Goal: Find specific page/section

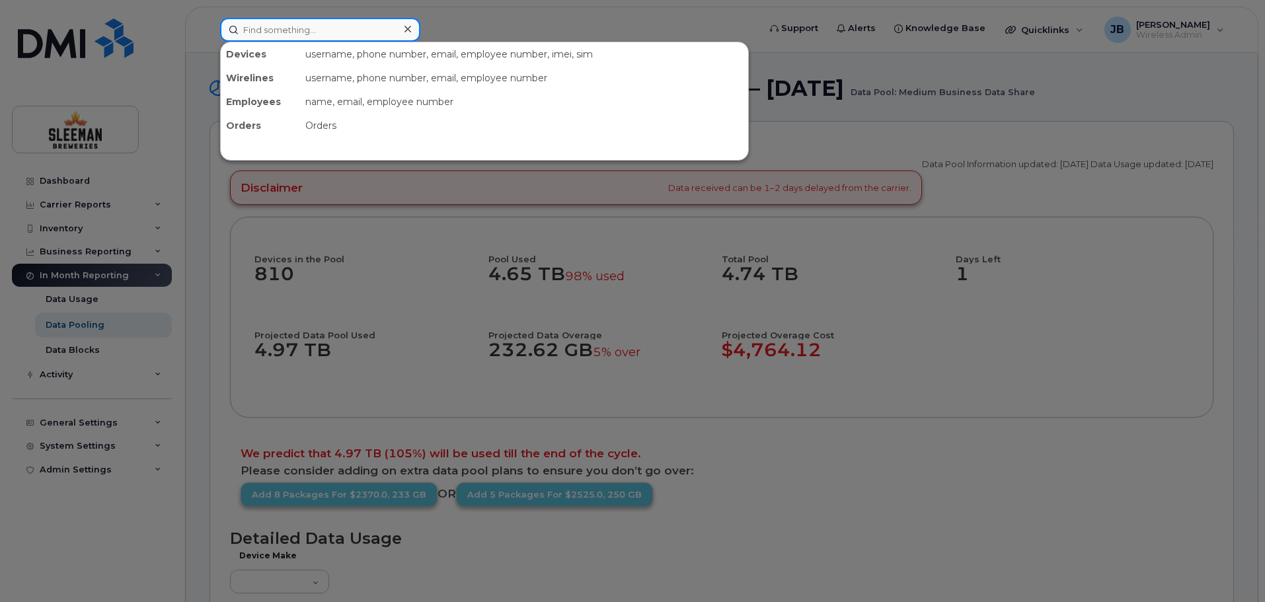
click at [272, 27] on input at bounding box center [320, 30] width 200 height 24
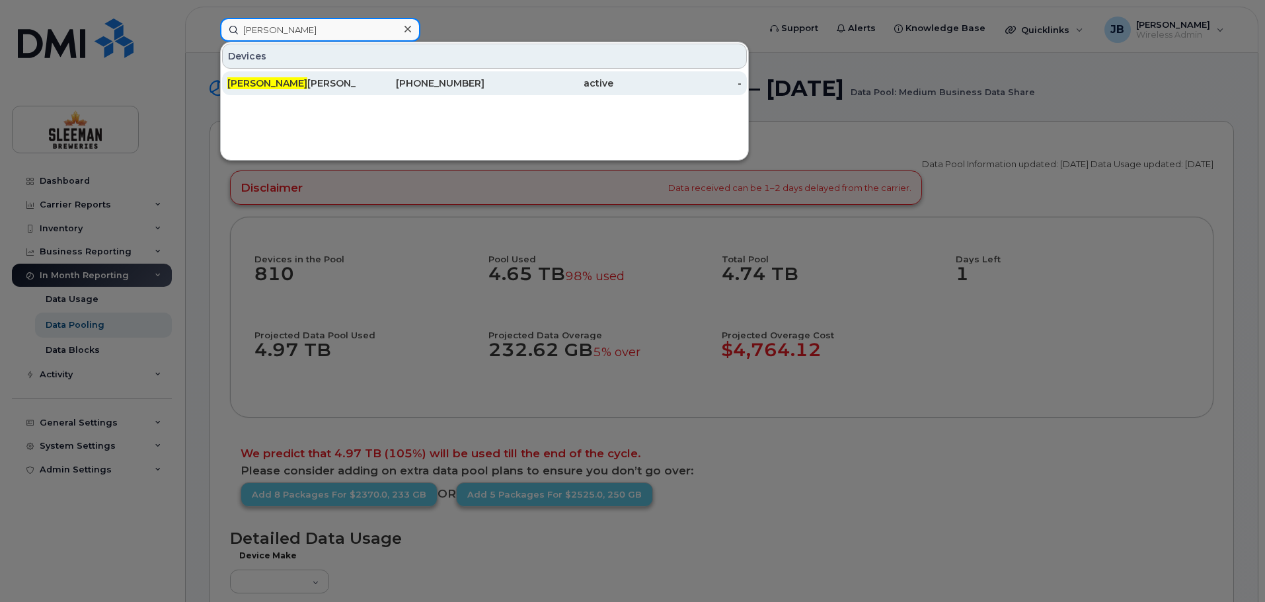
type input "rosanne"
click at [278, 79] on div "Rosanne Holmes" at bounding box center [291, 83] width 129 height 13
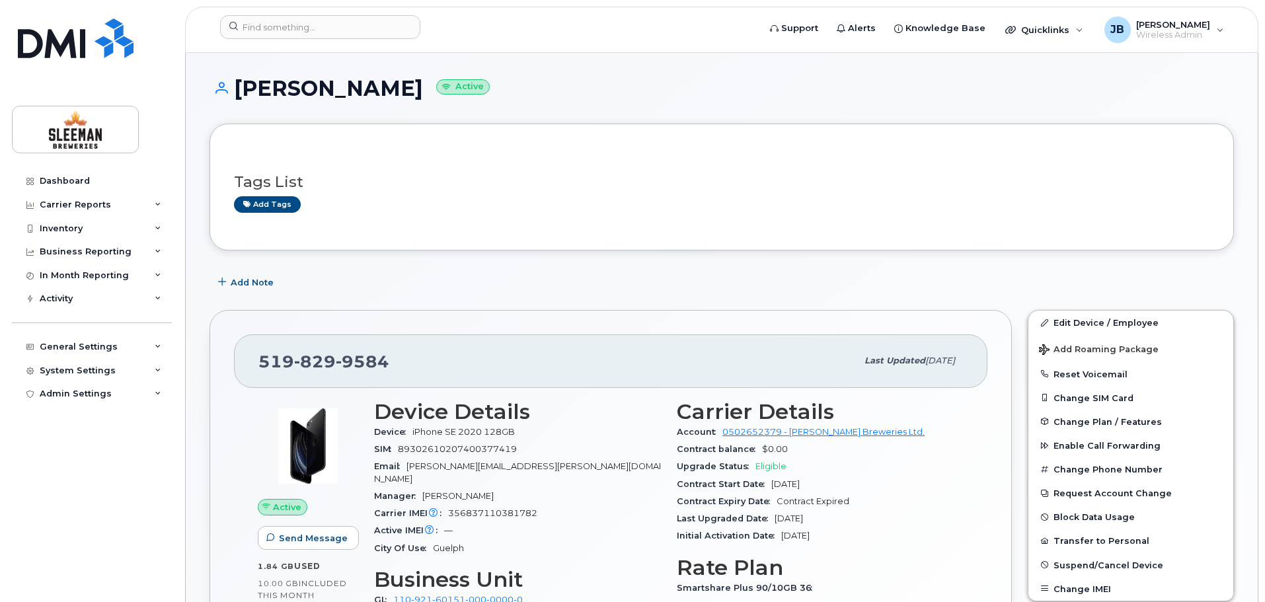
click at [512, 286] on div "Add Note" at bounding box center [721, 282] width 1024 height 24
